Goal: Task Accomplishment & Management: Manage account settings

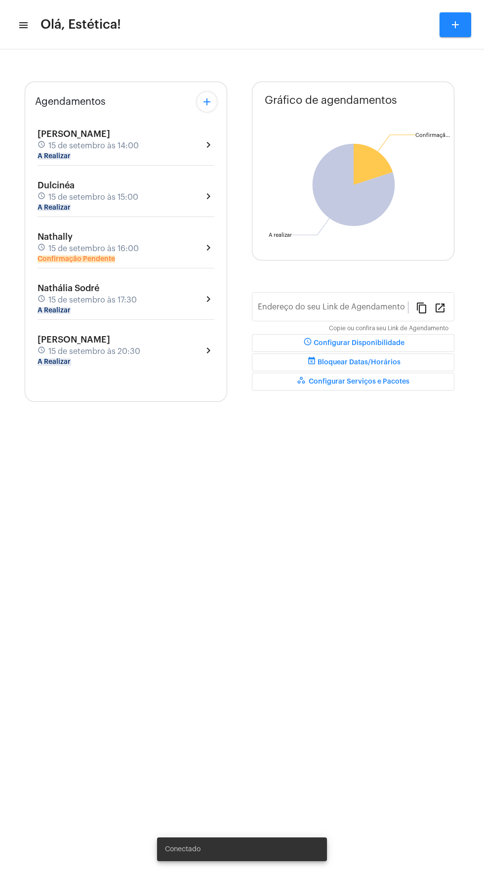
click at [176, 250] on div "Nathally schedule [DATE] 16:00 Confirmação Pendente chevron_right" at bounding box center [126, 247] width 177 height 31
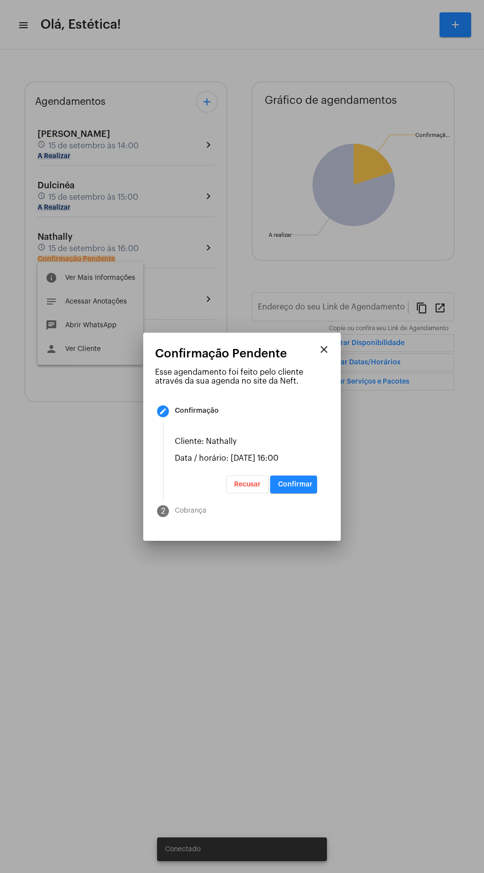
type input "[URL][DOMAIN_NAME]"
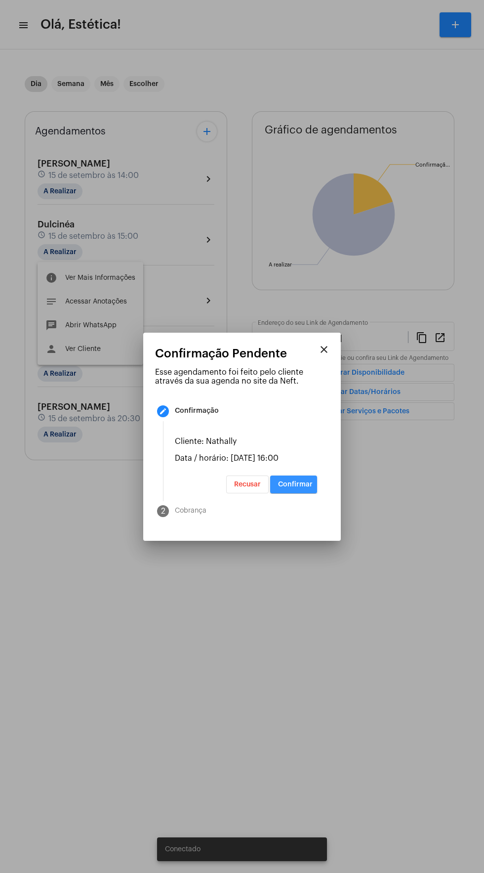
click at [314, 493] on button "Confirmar" at bounding box center [293, 484] width 47 height 18
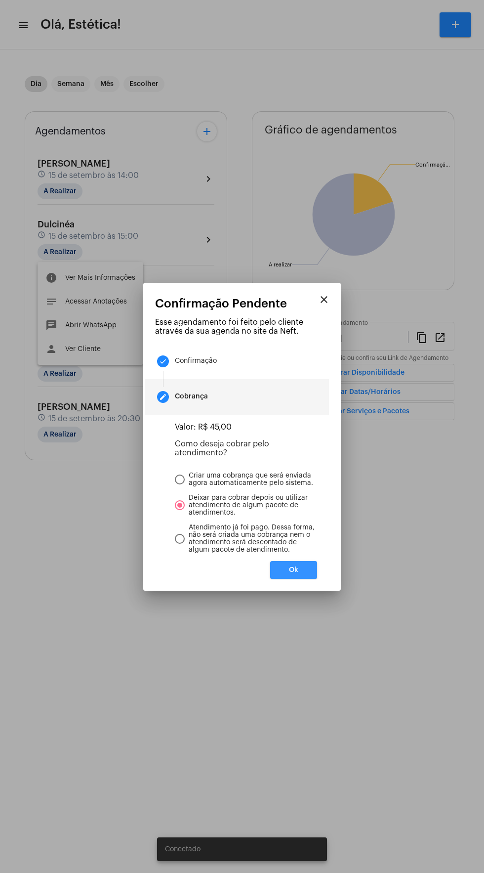
click at [314, 576] on button "Ok" at bounding box center [293, 570] width 47 height 18
